Goal: Check status: Check status

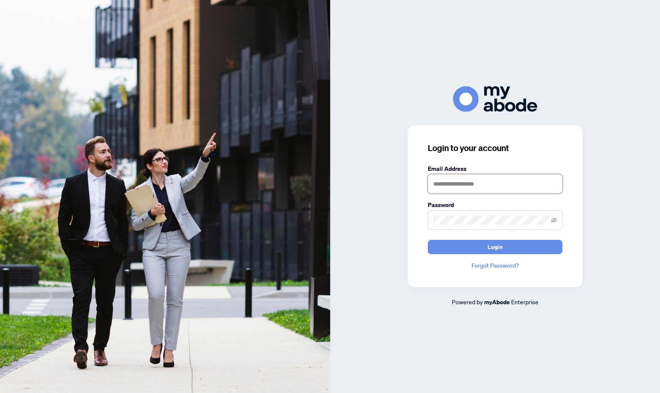
click at [461, 186] on input "text" at bounding box center [495, 183] width 135 height 19
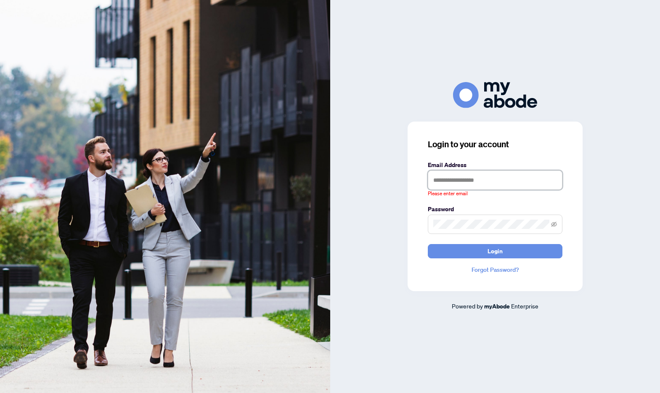
type input "**********"
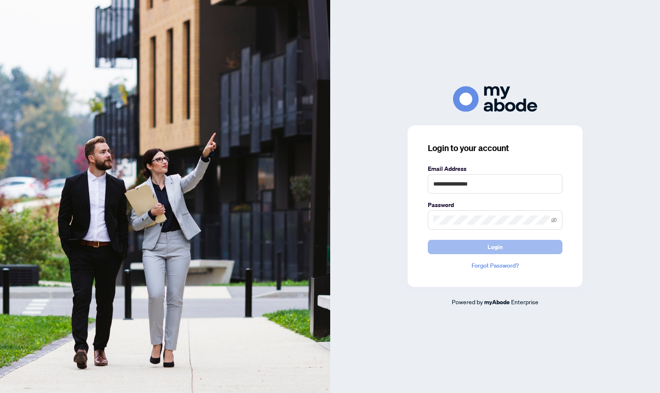
click at [460, 247] on button "Login" at bounding box center [495, 247] width 135 height 14
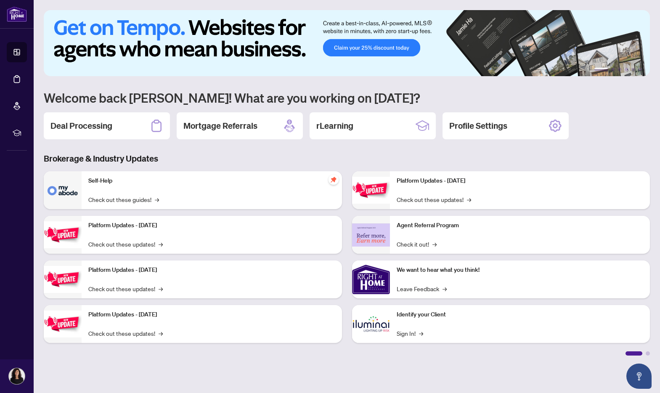
click at [127, 141] on div "1 2 3 4 5 6 Welcome back Serena! What are you working on today? Deal Processing…" at bounding box center [347, 182] width 606 height 345
click at [121, 135] on div "Deal Processing" at bounding box center [107, 125] width 126 height 27
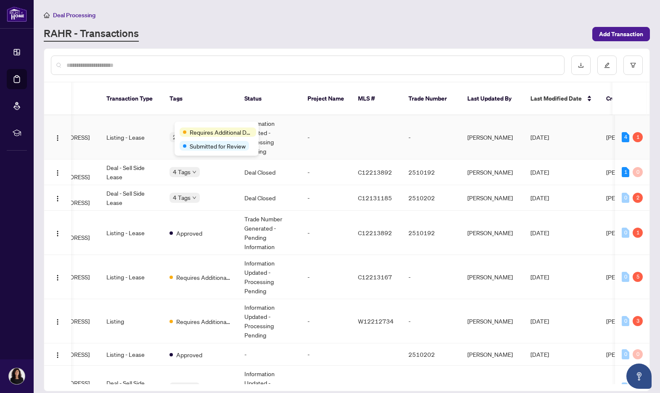
scroll to position [0, 134]
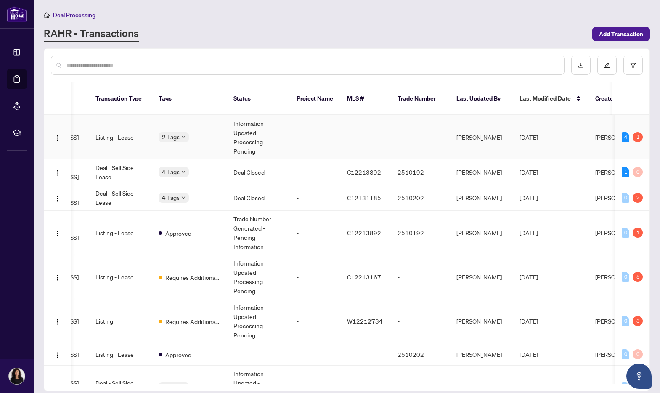
click at [251, 132] on td "Information Updated - Processing Pending" at bounding box center [258, 137] width 63 height 44
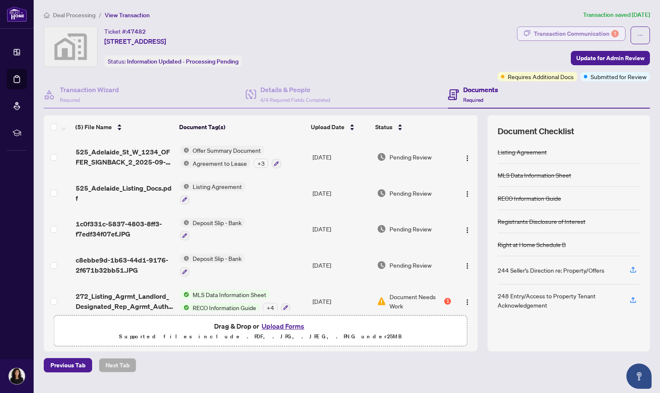
click at [561, 36] on div "Transaction Communication 1" at bounding box center [576, 33] width 85 height 13
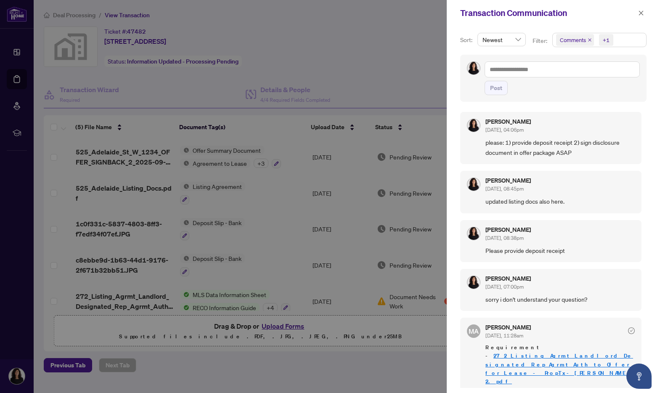
click at [369, 74] on div at bounding box center [330, 196] width 660 height 393
click at [109, 42] on div at bounding box center [330, 196] width 660 height 393
click at [102, 42] on div at bounding box center [330, 196] width 660 height 393
click at [640, 13] on icon "close" at bounding box center [641, 13] width 5 height 5
